Goal: Task Accomplishment & Management: Complete application form

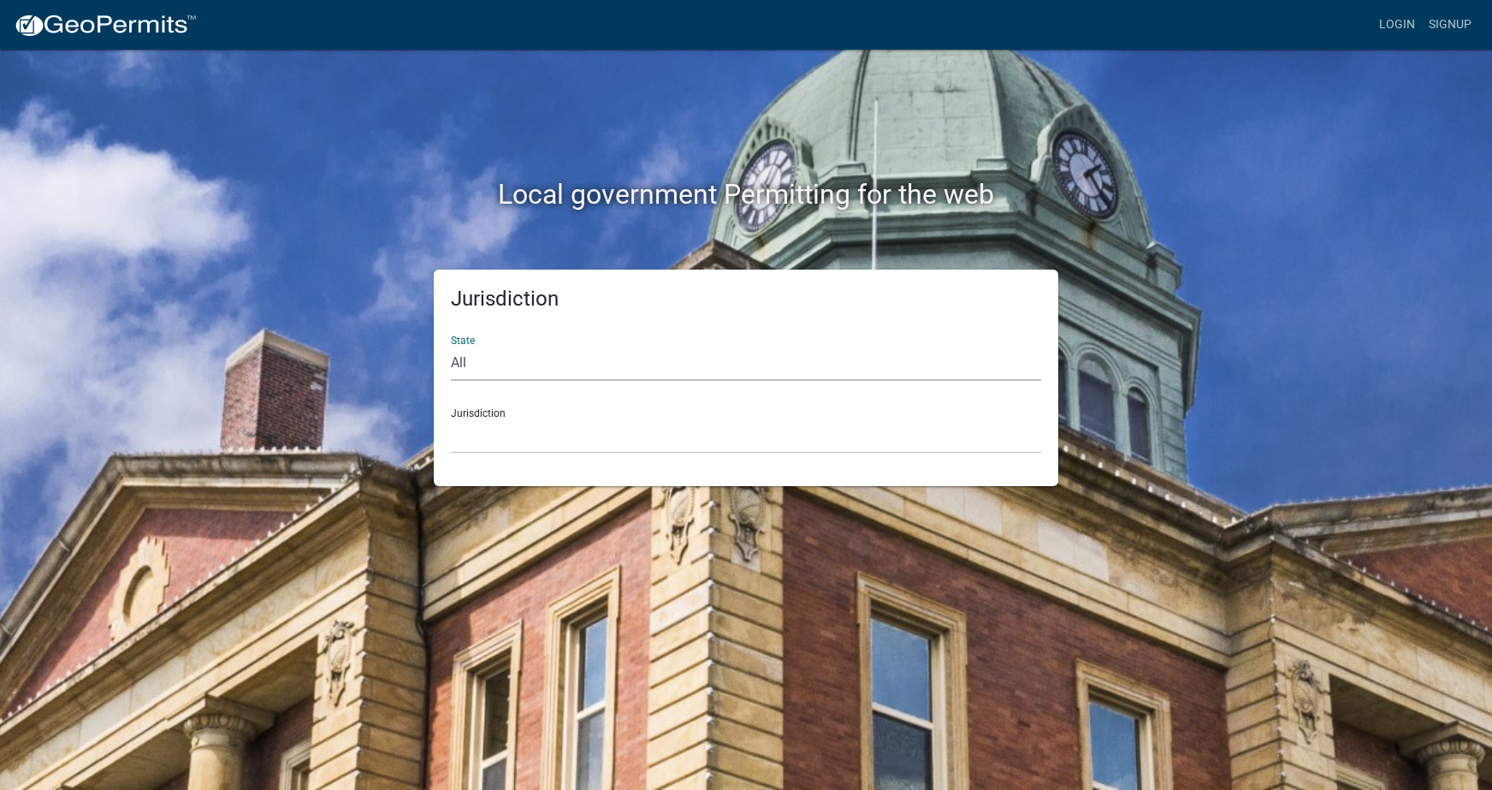
click at [489, 364] on select "All [US_STATE] [US_STATE] [US_STATE] [US_STATE] [US_STATE] [US_STATE] [US_STATE…" at bounding box center [746, 363] width 590 height 35
select select "[US_STATE]"
click at [451, 346] on select "All [US_STATE] [US_STATE] [US_STATE] [US_STATE] [US_STATE] [US_STATE] [US_STATE…" at bounding box center [746, 363] width 590 height 35
drag, startPoint x: 491, startPoint y: 378, endPoint x: 491, endPoint y: 440, distance: 61.6
click at [491, 440] on select "[GEOGRAPHIC_DATA], [US_STATE][PERSON_NAME][GEOGRAPHIC_DATA], [US_STATE][PERSON_…" at bounding box center [746, 435] width 590 height 35
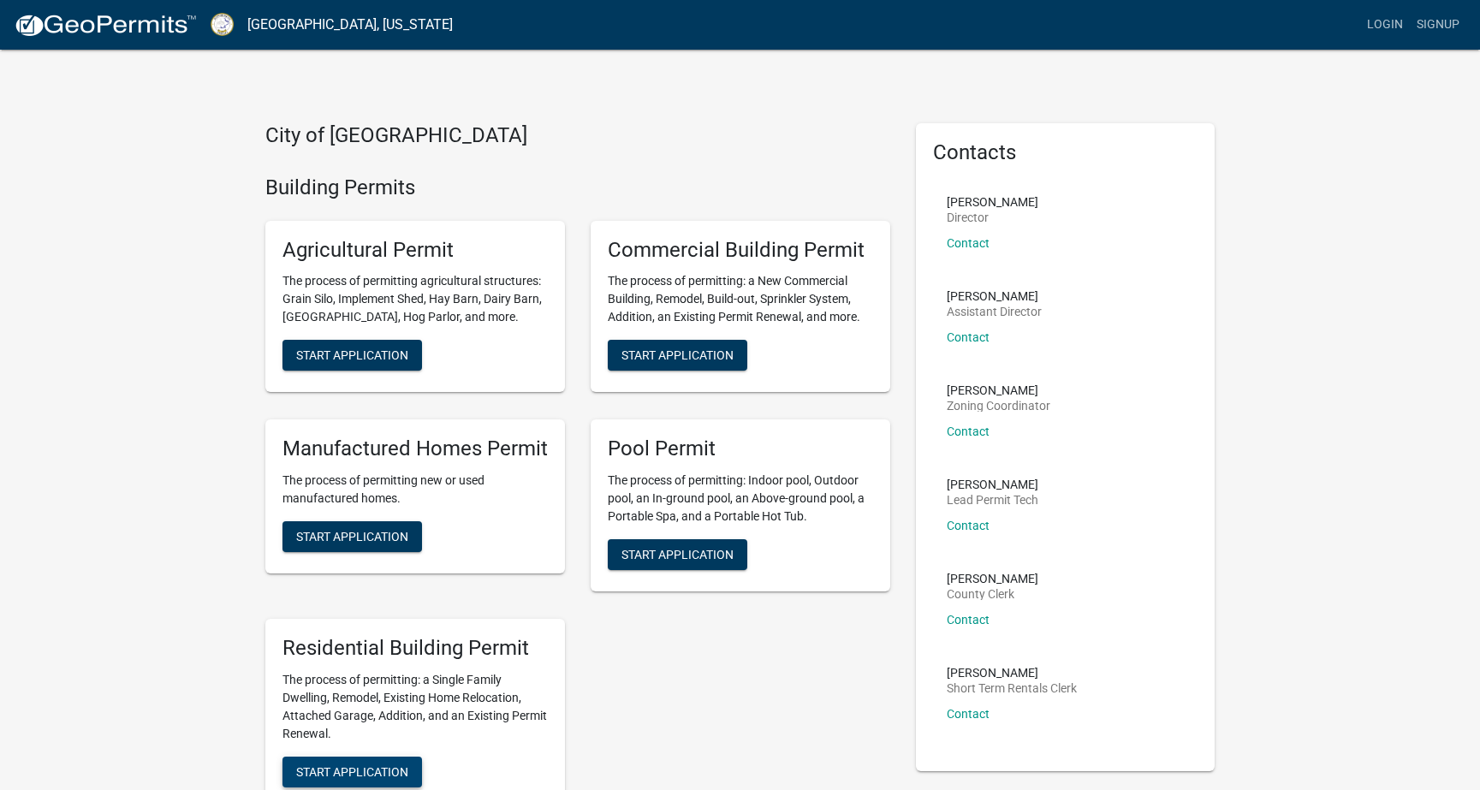
click at [359, 768] on span "Start Application" at bounding box center [352, 771] width 112 height 14
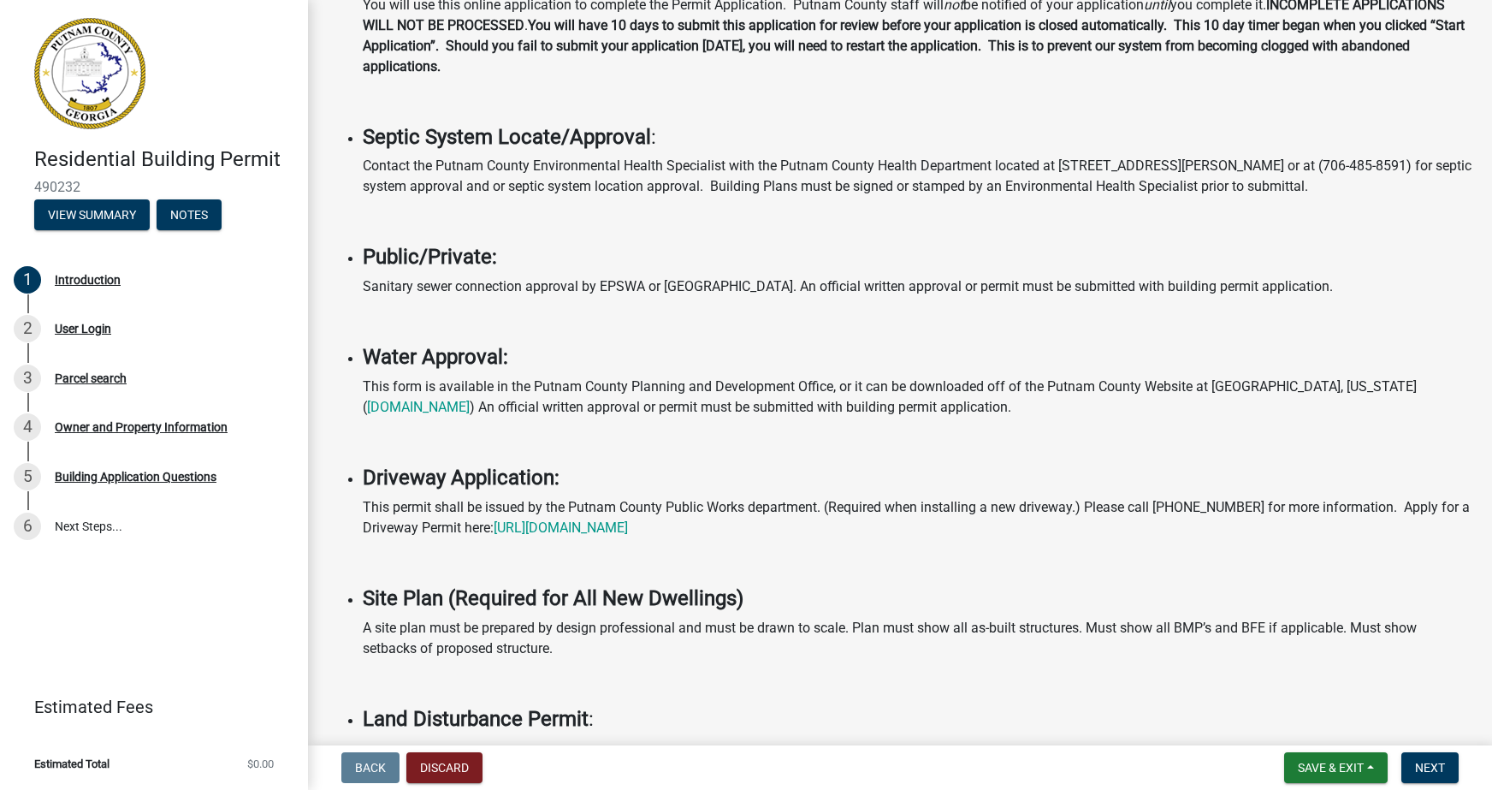
scroll to position [342, 0]
